Goal: Information Seeking & Learning: Learn about a topic

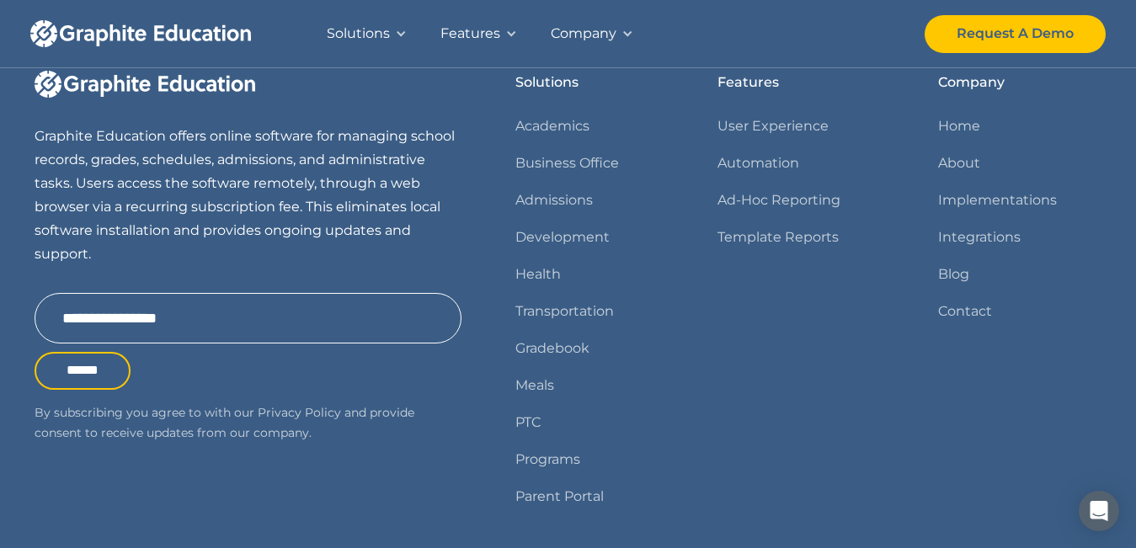
scroll to position [2259, 0]
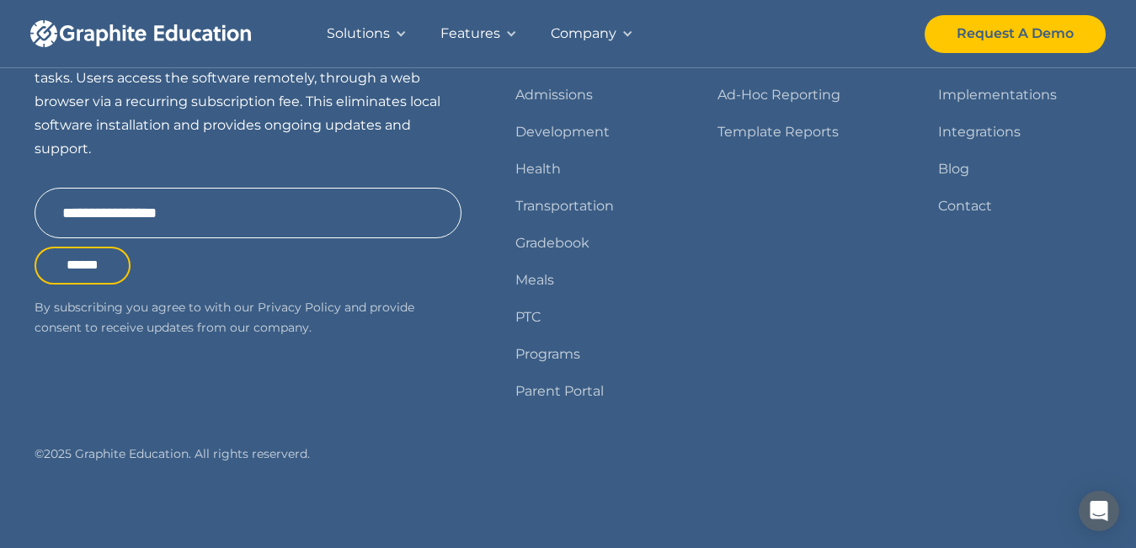
click at [96, 450] on div "© 2025 Graphite Education. All rights reserverd." at bounding box center [248, 454] width 427 height 21
drag, startPoint x: 96, startPoint y: 450, endPoint x: 152, endPoint y: 439, distance: 56.5
click at [152, 439] on div "Graphite Education offers online software for managing school records, grades, …" at bounding box center [568, 216] width 1067 height 502
copy div "Graphite Education"
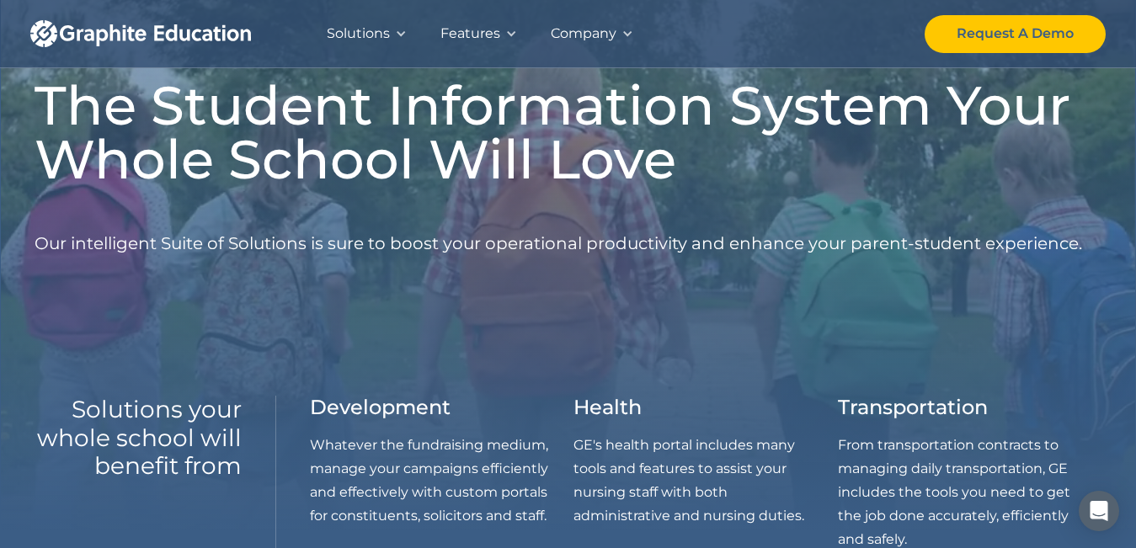
scroll to position [0, 0]
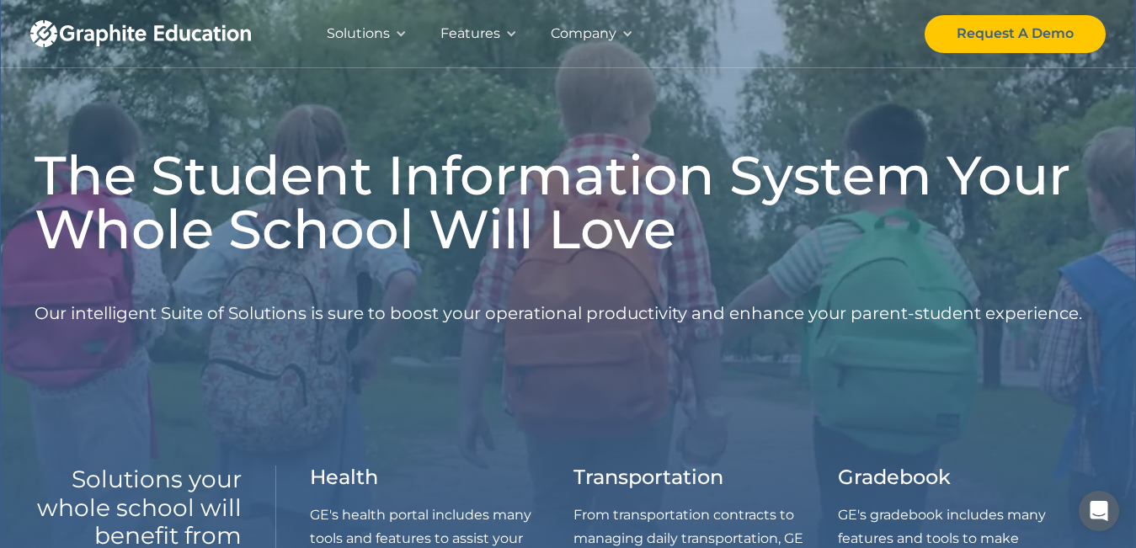
click at [312, 189] on h1 "The Student Information System Your Whole School Will Love" at bounding box center [568, 202] width 1067 height 108
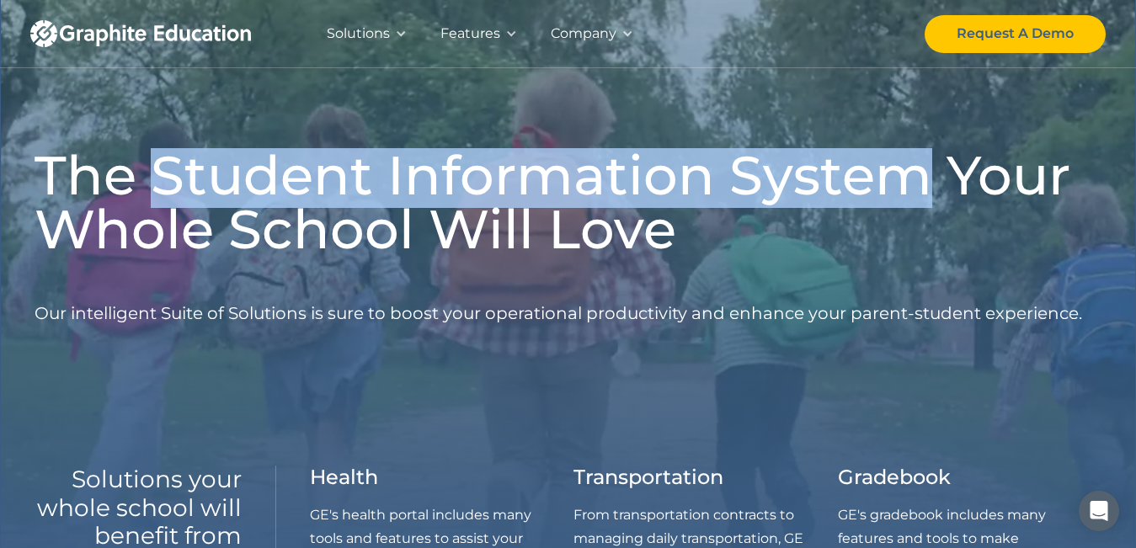
drag, startPoint x: 312, startPoint y: 189, endPoint x: 734, endPoint y: 179, distance: 422.7
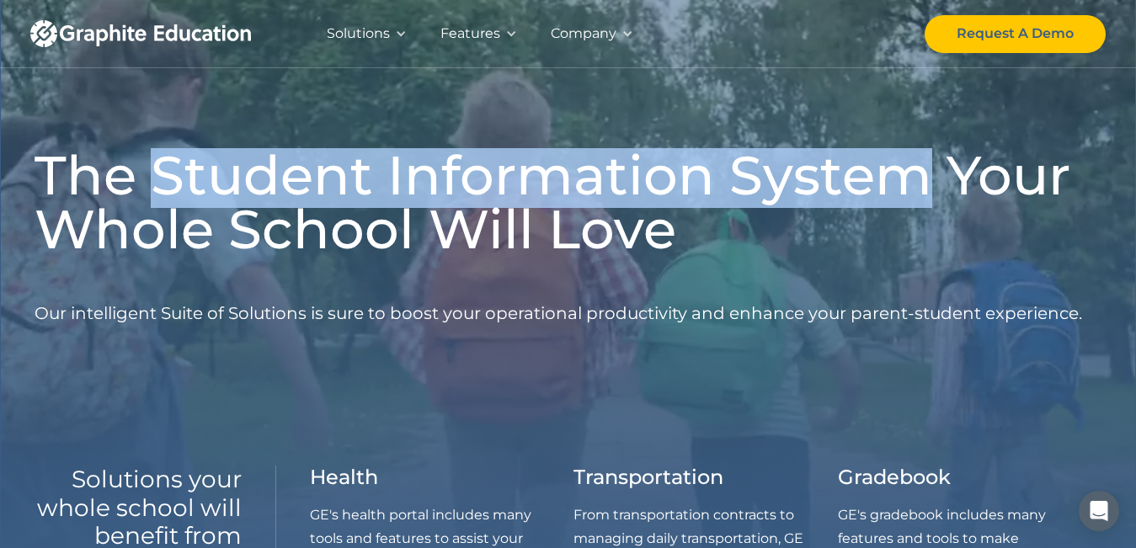
click at [734, 179] on h1 "The Student Information System Your Whole School Will Love" at bounding box center [568, 202] width 1067 height 108
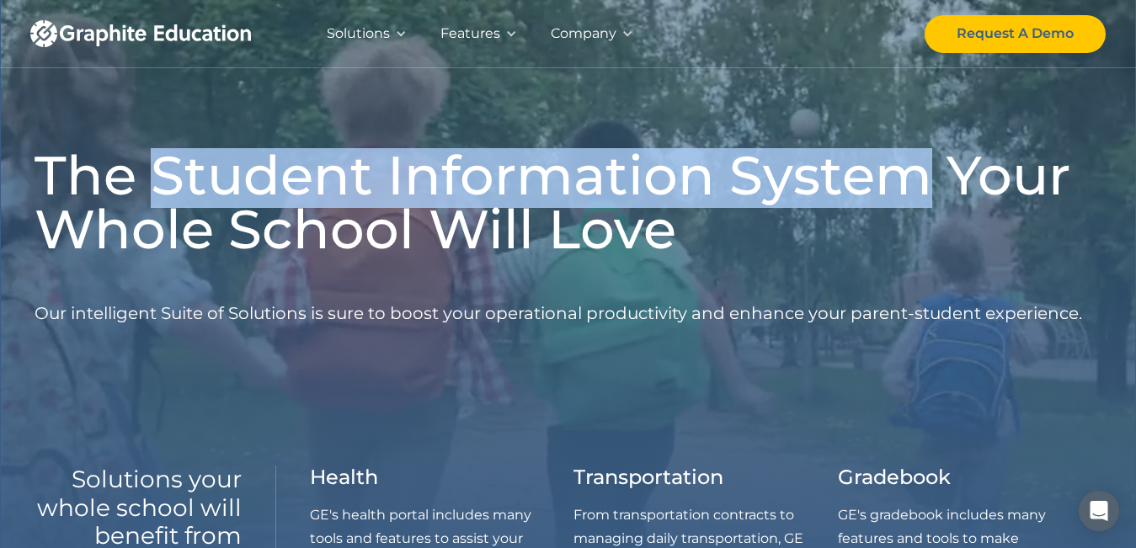
copy h1 "Student Information System"
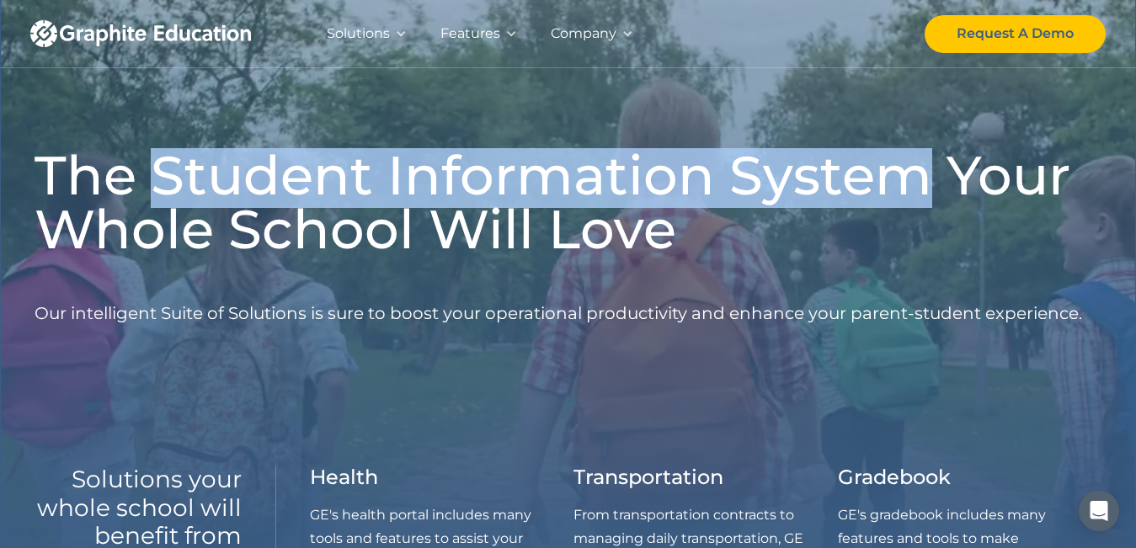
click at [403, 30] on div at bounding box center [401, 34] width 12 height 12
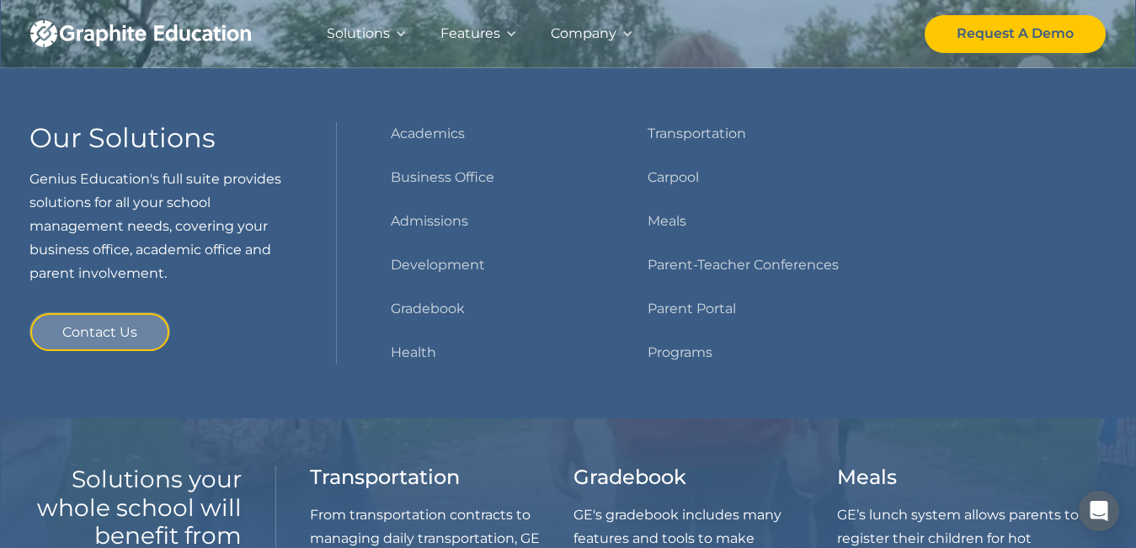
click at [782, 28] on div "Solutions Our Solutions Genius Education's full suite provides solutions for al…" at bounding box center [567, 33] width 1075 height 67
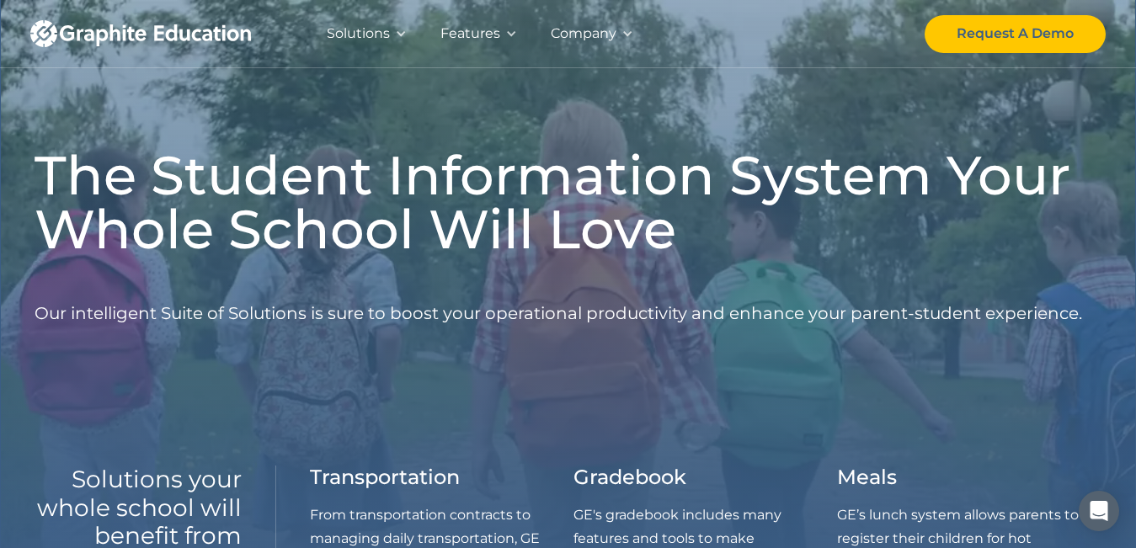
click at [621, 33] on div at bounding box center [627, 34] width 12 height 12
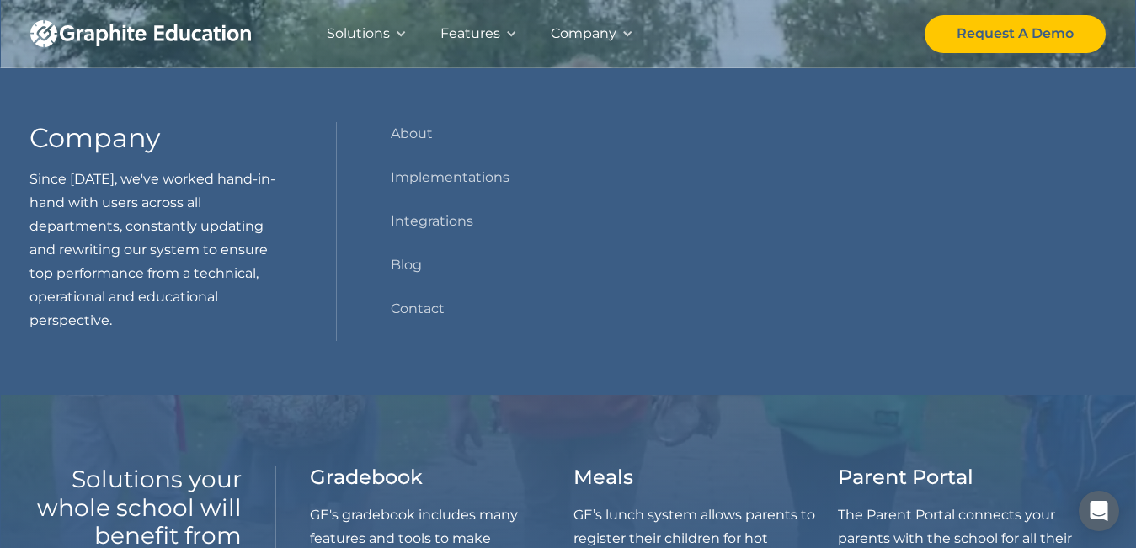
click at [736, 51] on div "Solutions Our Solutions Genius Education's full suite provides solutions for al…" at bounding box center [567, 33] width 1075 height 67
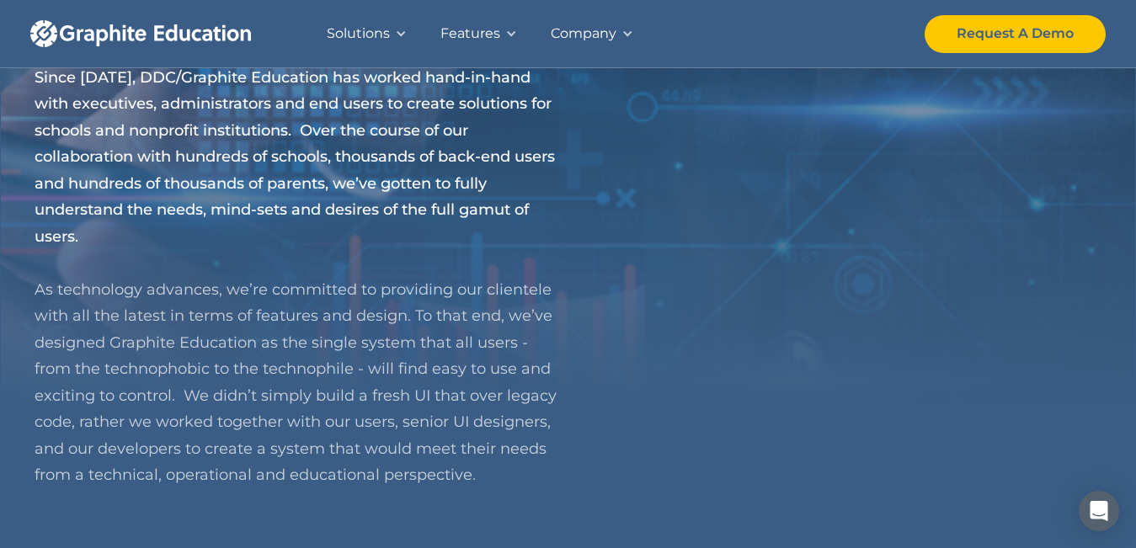
scroll to position [337, 0]
